Goal: Task Accomplishment & Management: Complete application form

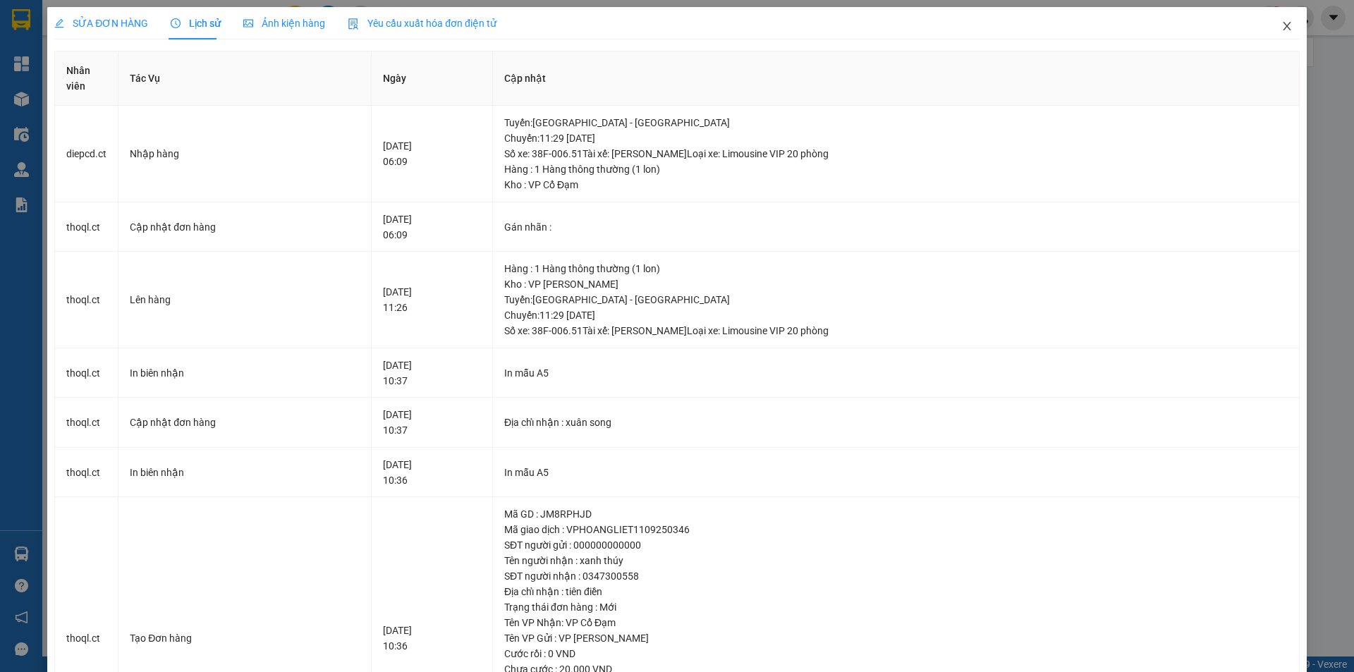
click at [1282, 29] on icon "close" at bounding box center [1287, 25] width 11 height 11
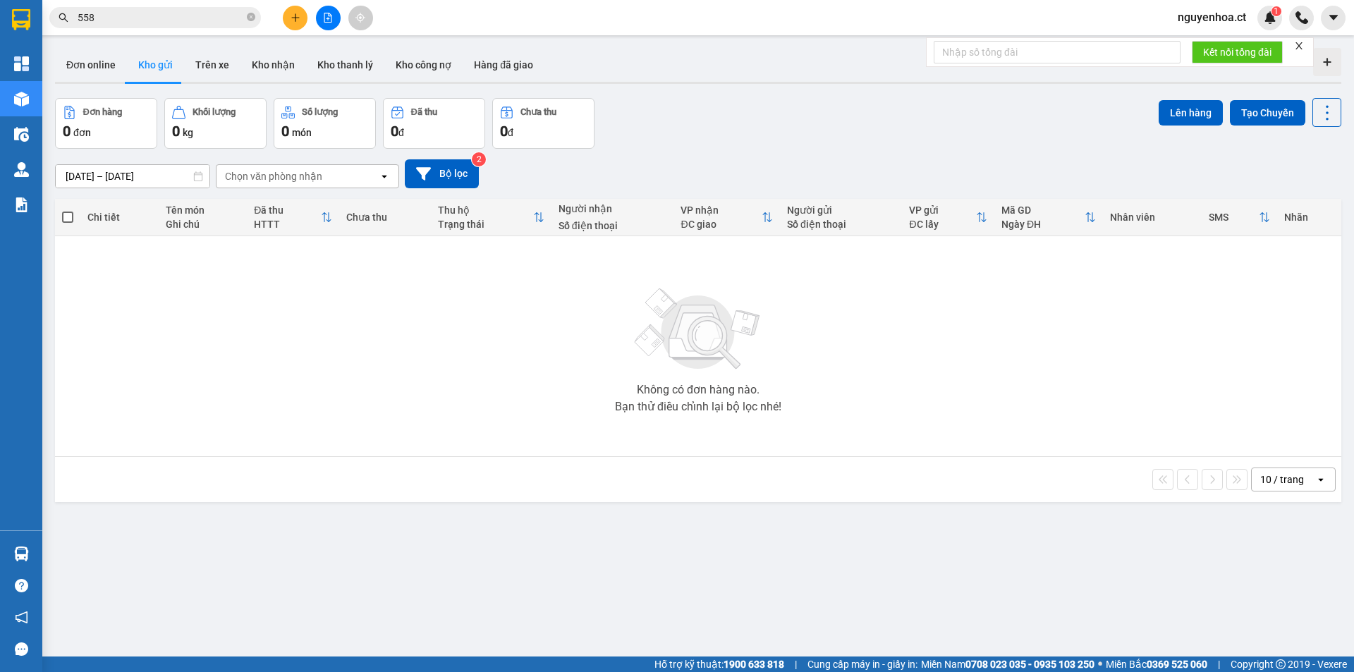
click at [115, 16] on input "558" at bounding box center [161, 18] width 166 height 16
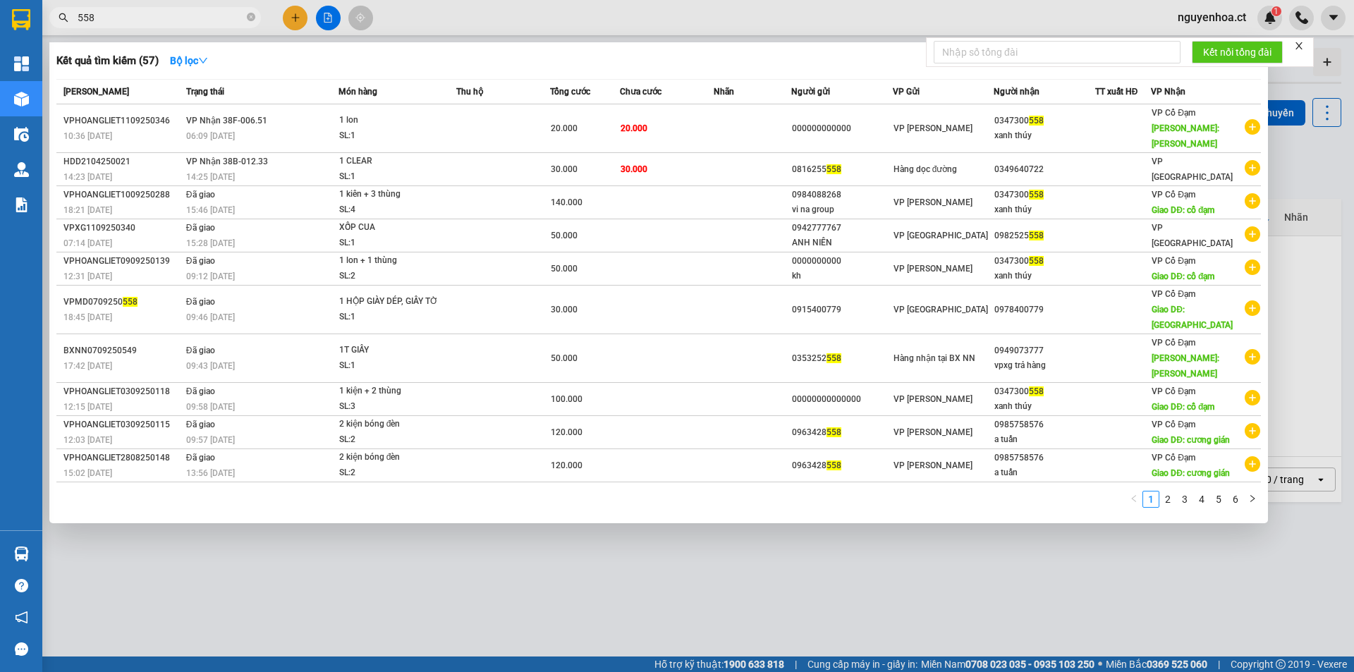
click at [115, 16] on input "558" at bounding box center [161, 18] width 166 height 16
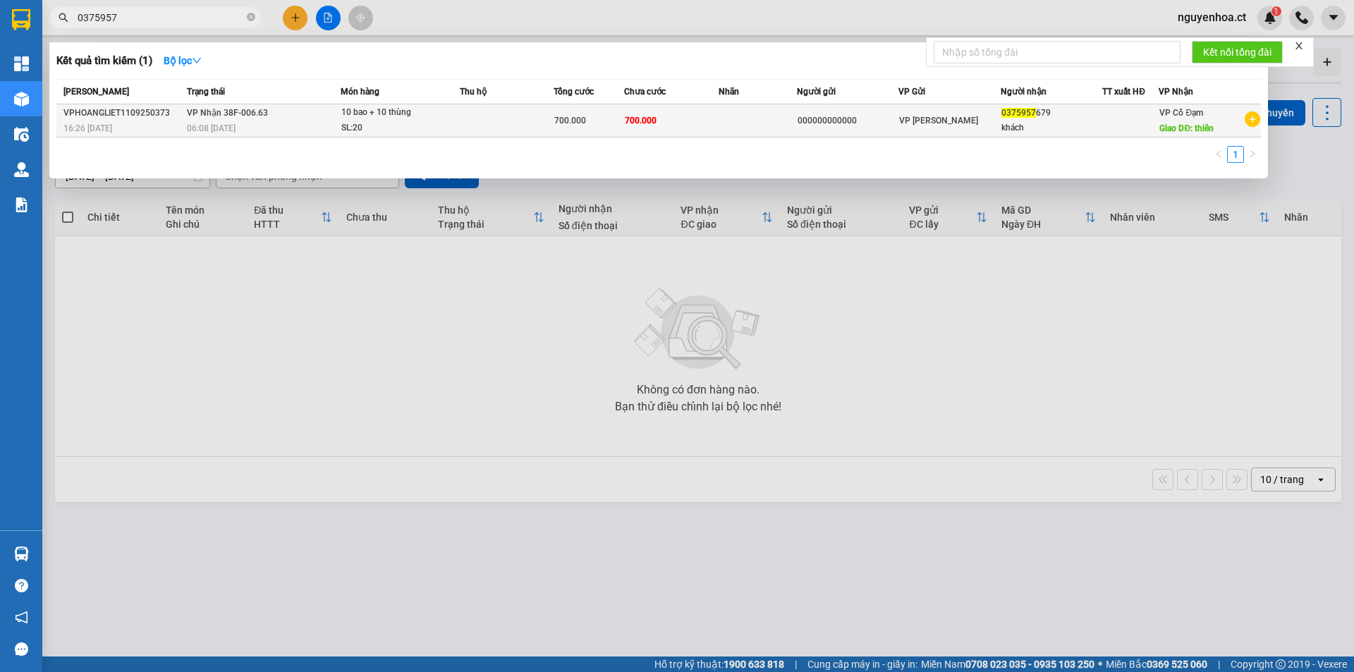
type input "0375957"
click at [303, 126] on div "06:08 [DATE]" at bounding box center [263, 129] width 152 height 16
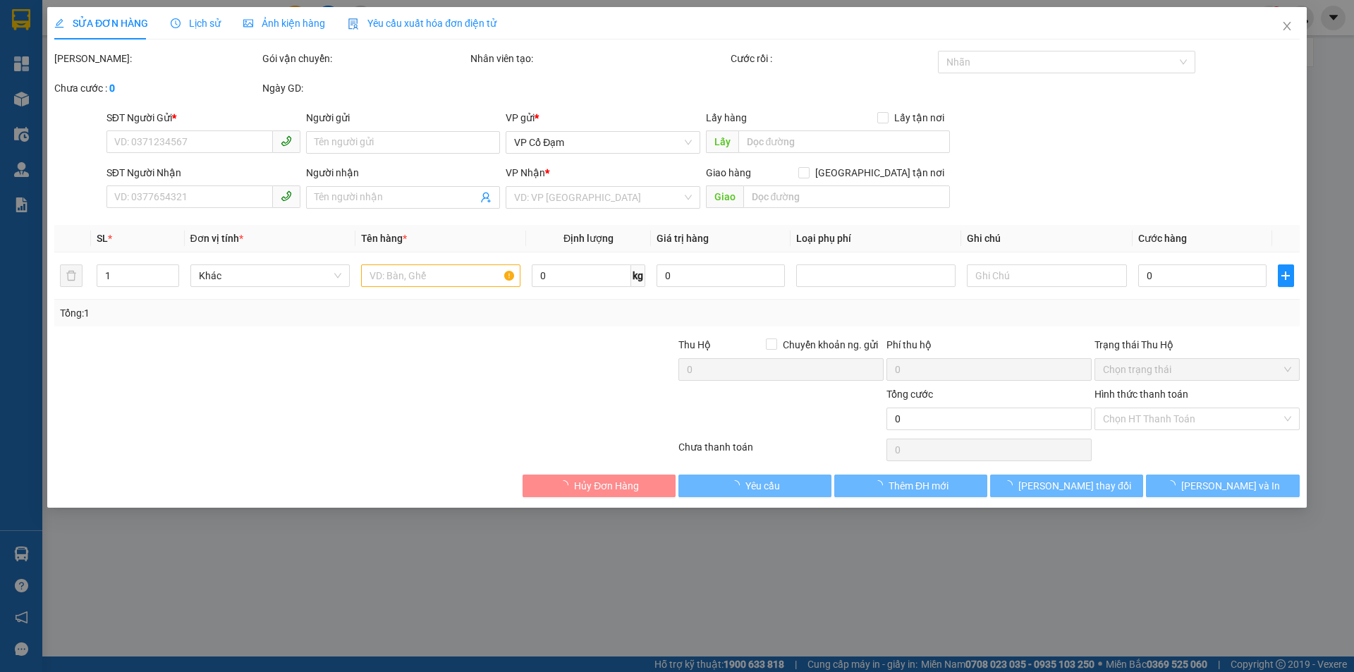
type input "000000000000"
type input "0375957679"
type input "khách"
type input "thiên"
type input "700.000"
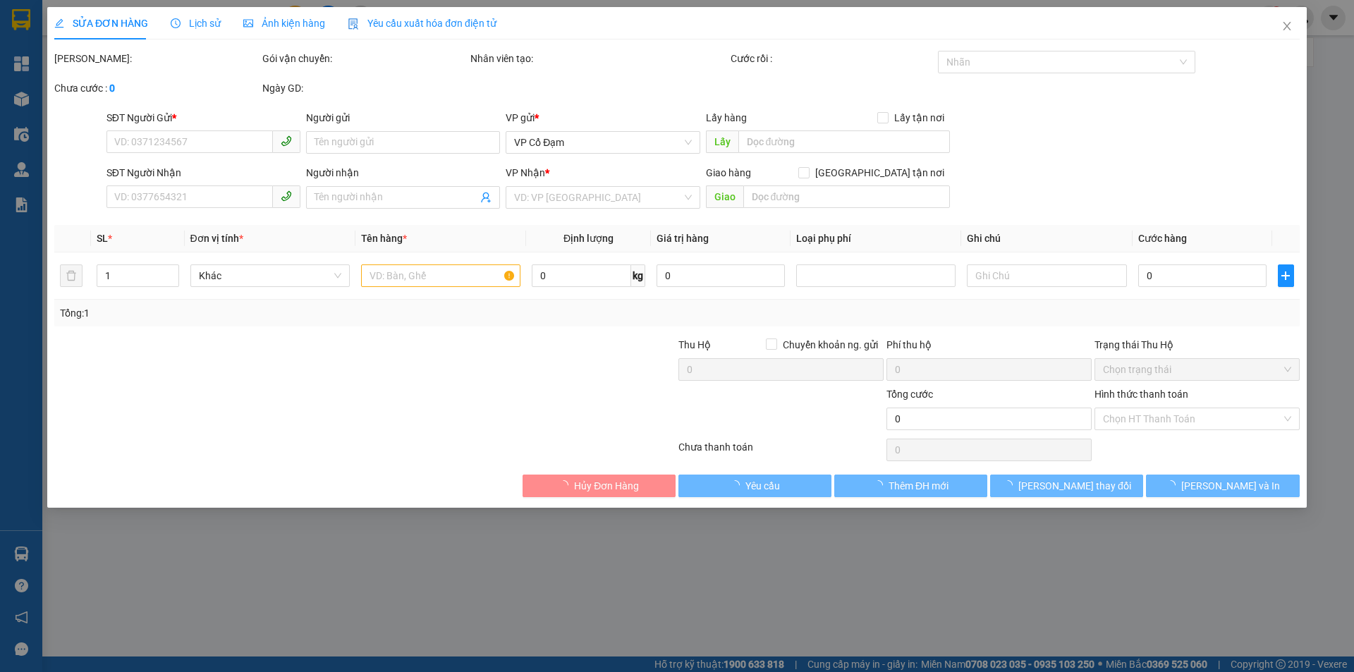
type input "700.000"
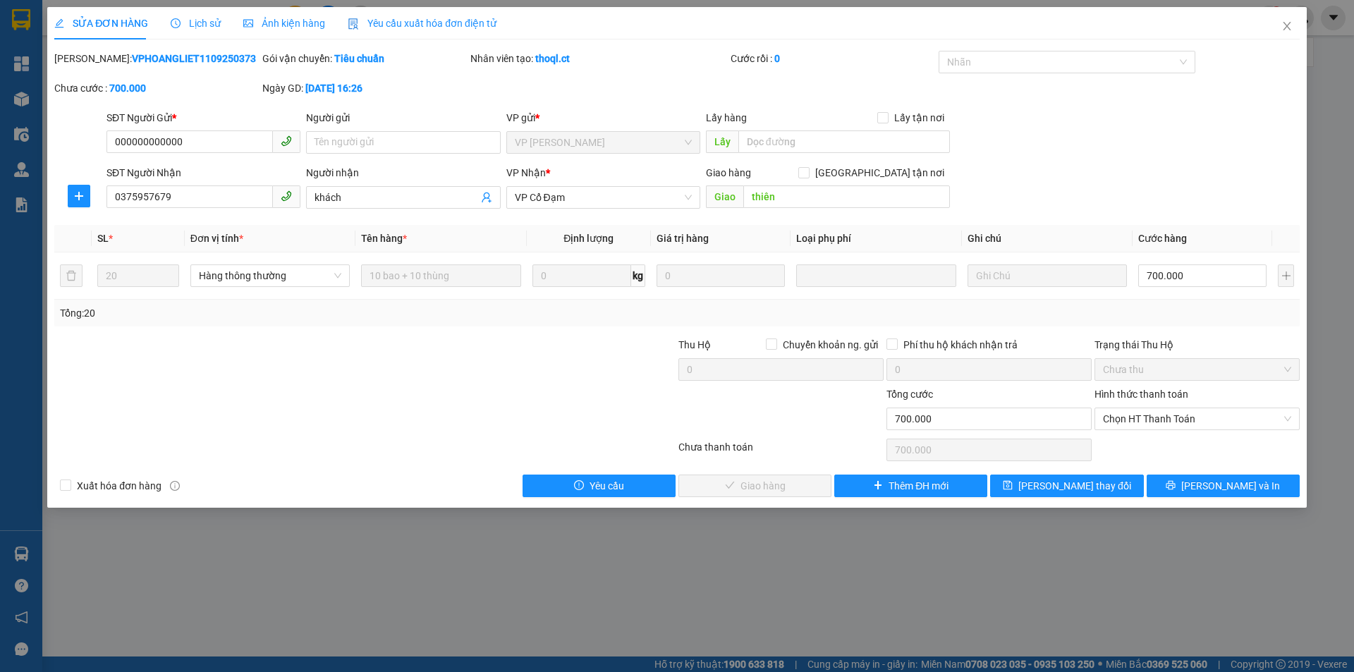
click at [198, 23] on span "Lịch sử" at bounding box center [196, 23] width 50 height 11
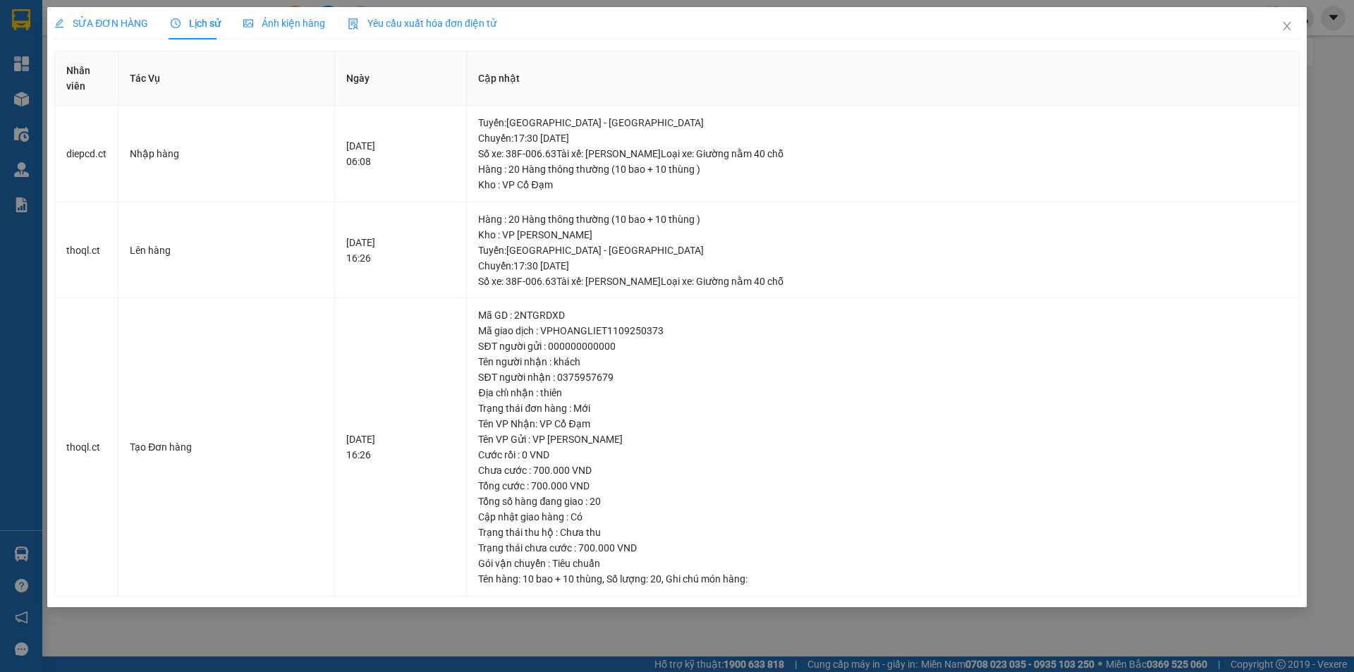
click at [104, 28] on span "SỬA ĐƠN HÀNG" at bounding box center [101, 23] width 94 height 11
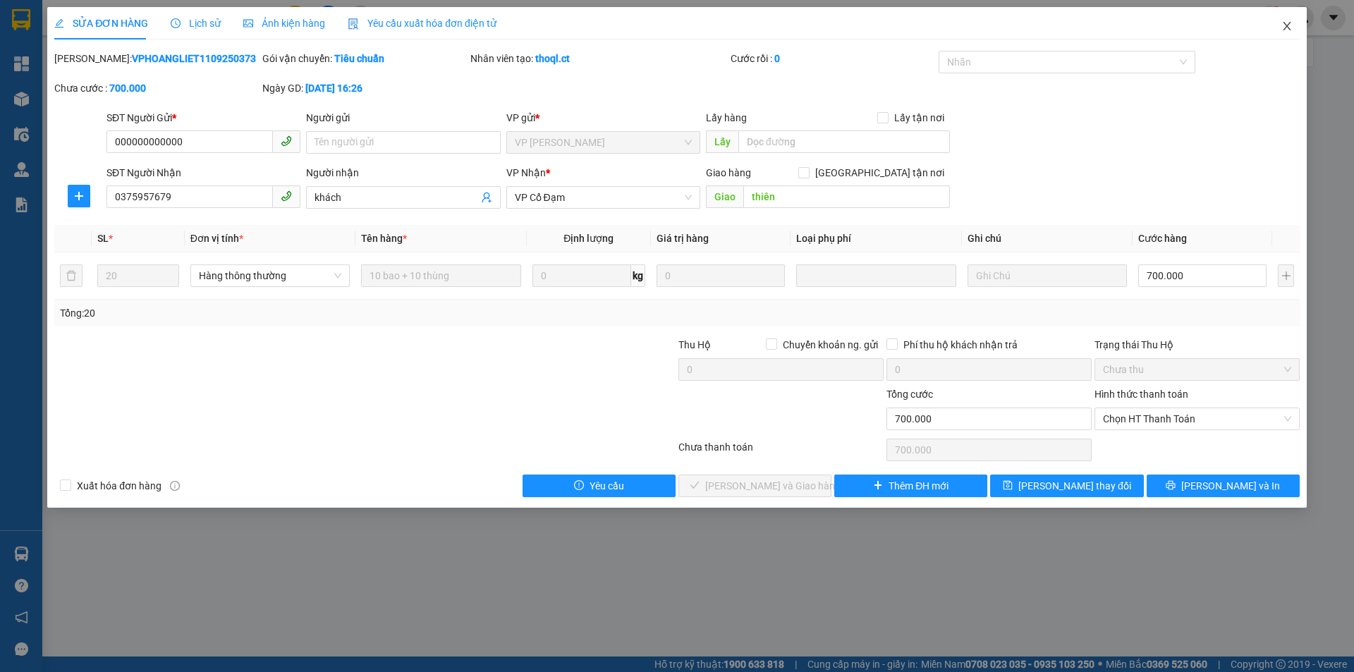
click at [1284, 30] on icon "close" at bounding box center [1287, 25] width 11 height 11
